Goal: Task Accomplishment & Management: Use online tool/utility

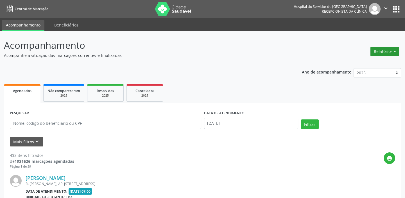
click at [388, 50] on button "Relatórios" at bounding box center [384, 52] width 29 height 10
click at [342, 66] on link "Agendamentos" at bounding box center [369, 63] width 60 height 8
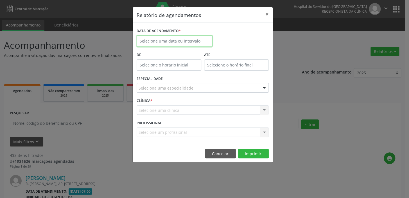
click at [174, 40] on input "text" at bounding box center [175, 40] width 76 height 11
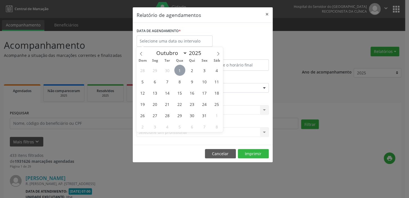
click at [177, 68] on span "1" at bounding box center [179, 70] width 11 height 11
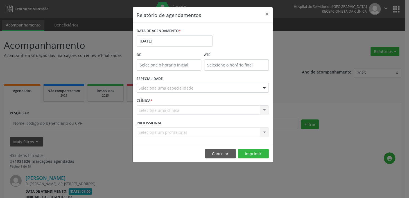
click at [170, 92] on div "Seleciona uma especialidade" at bounding box center [203, 88] width 132 height 10
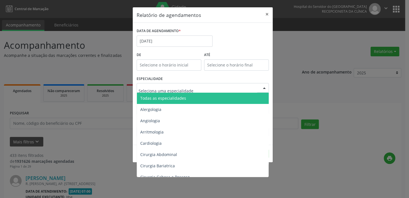
click at [169, 95] on span "Todas as especialidades" at bounding box center [163, 97] width 46 height 5
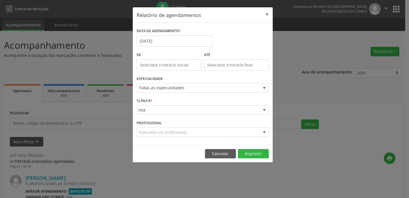
click at [246, 159] on footer "Cancelar Imprimir" at bounding box center [203, 153] width 140 height 18
click at [244, 156] on button "Imprimir" at bounding box center [253, 154] width 31 height 10
